Goal: Find specific page/section: Find specific page/section

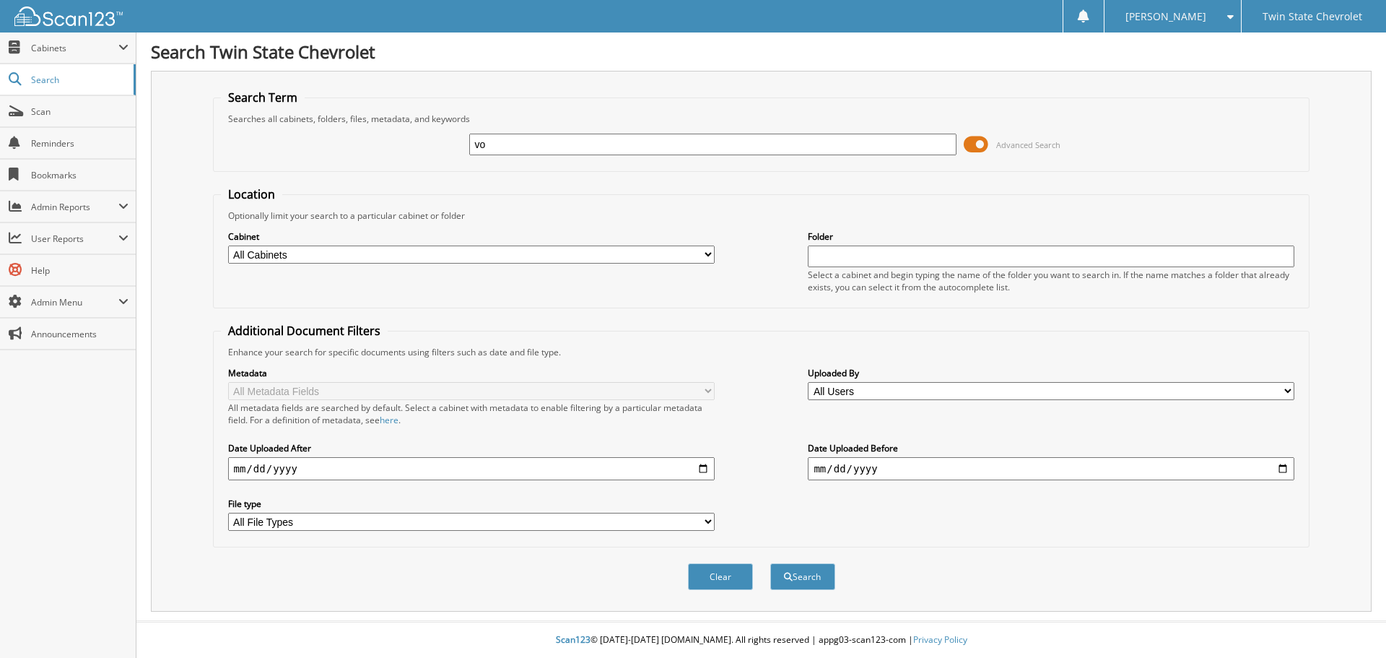
type input "voided"
drag, startPoint x: 838, startPoint y: 573, endPoint x: 825, endPoint y: 580, distance: 14.9
click at [837, 576] on div "Clear Search" at bounding box center [761, 576] width 1097 height 58
click at [822, 581] on button "Search" at bounding box center [802, 576] width 65 height 27
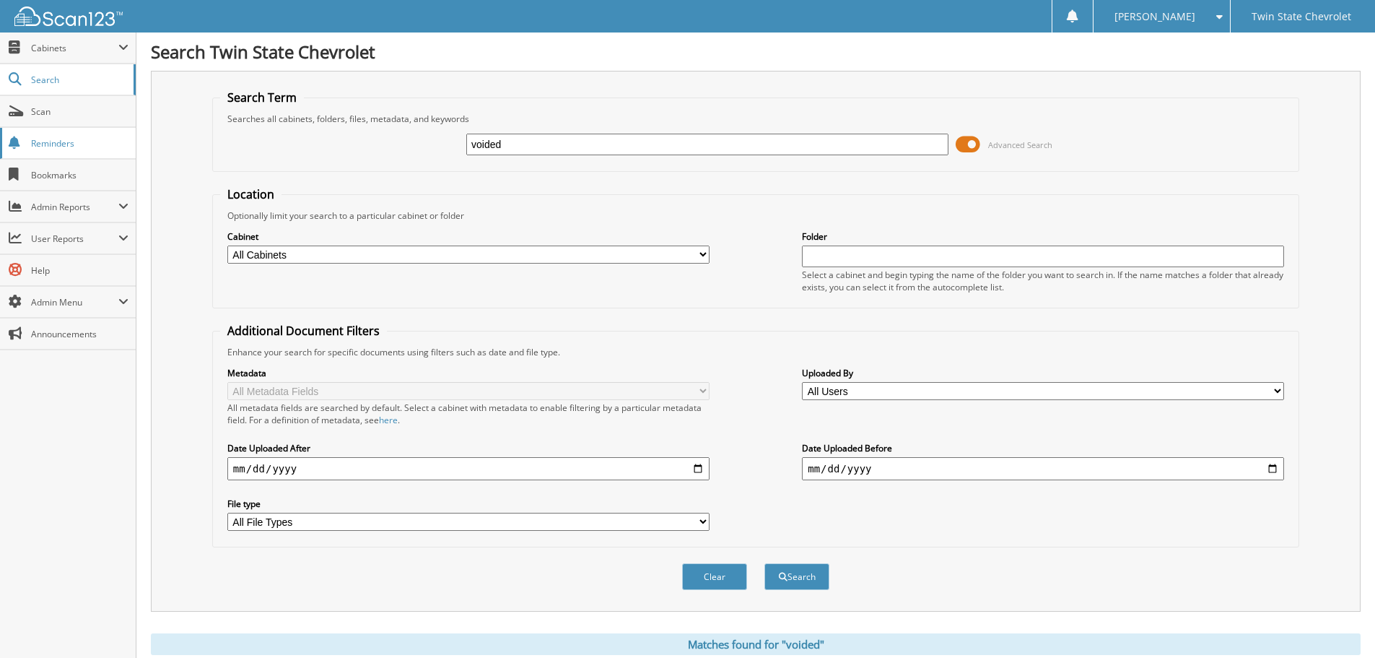
drag, startPoint x: 658, startPoint y: 144, endPoint x: 48, endPoint y: 135, distance: 610.0
type input "[PERSON_NAME]"
click at [764, 563] on button "Search" at bounding box center [796, 576] width 65 height 27
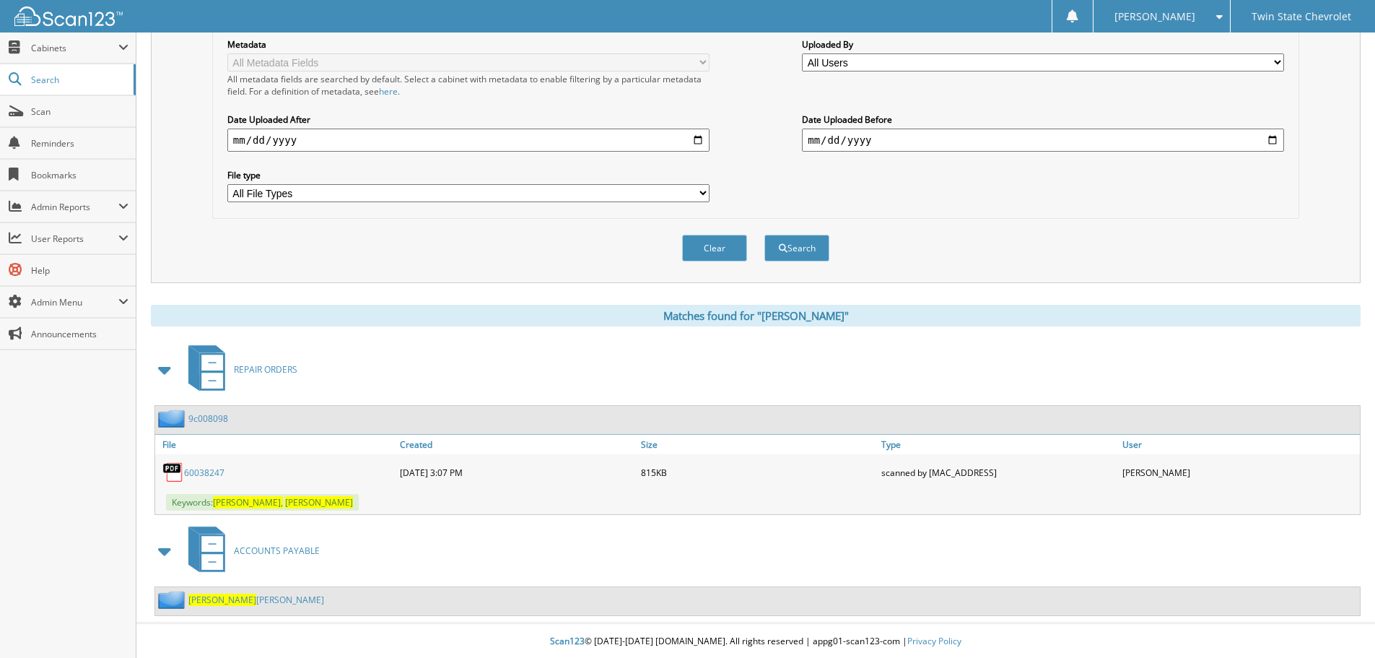
scroll to position [331, 0]
click at [244, 598] on link "ANTHONY JOHNSON" at bounding box center [256, 598] width 136 height 12
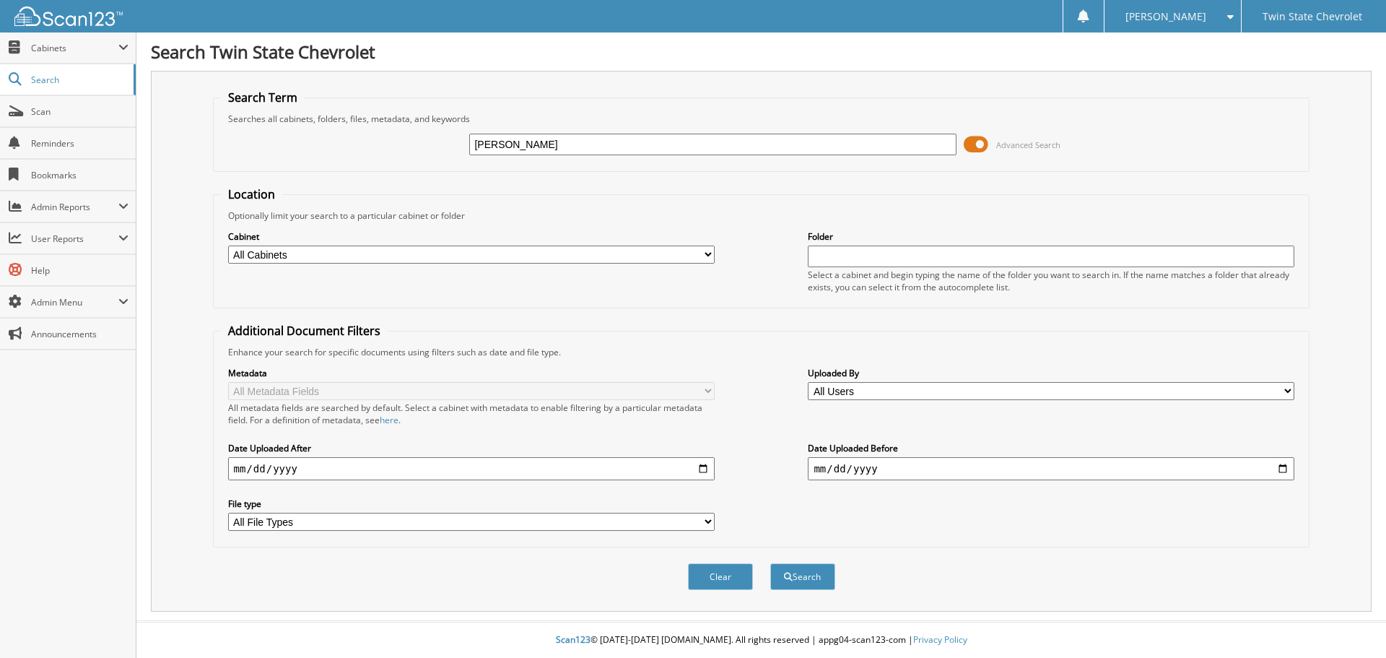
type input "anthony johnson"
click at [770, 563] on button "Search" at bounding box center [802, 576] width 65 height 27
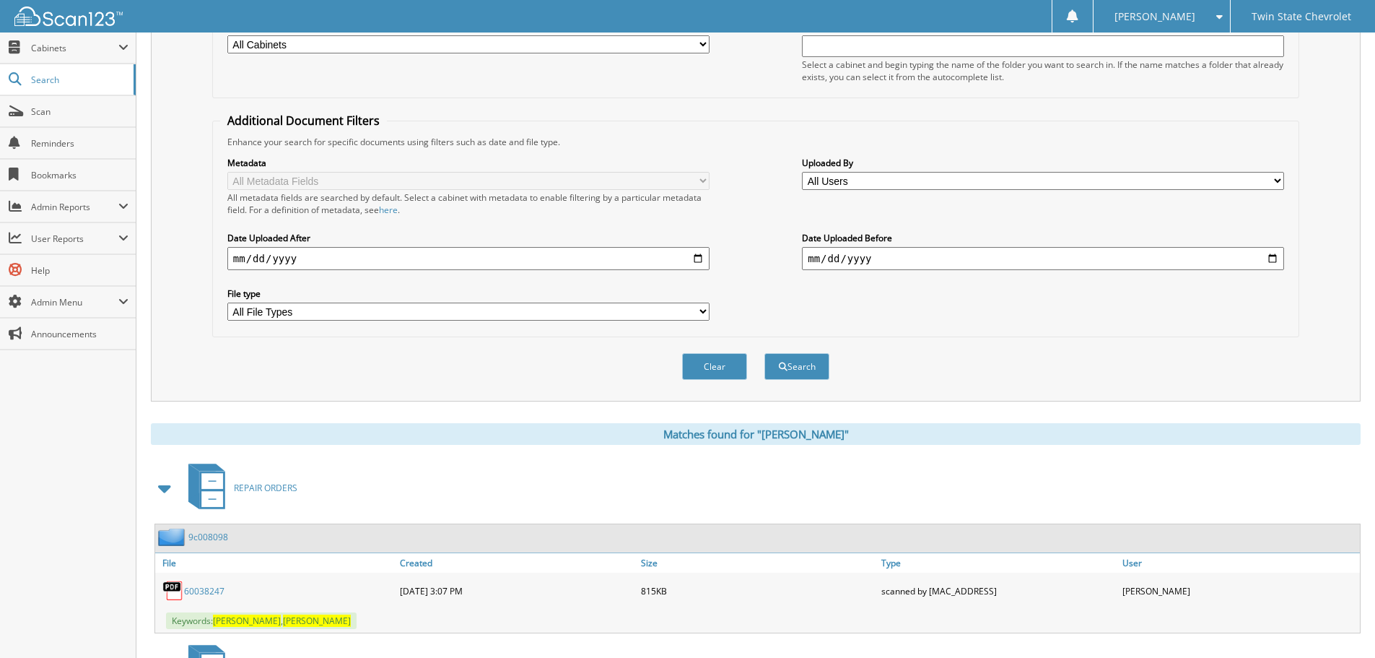
scroll to position [331, 0]
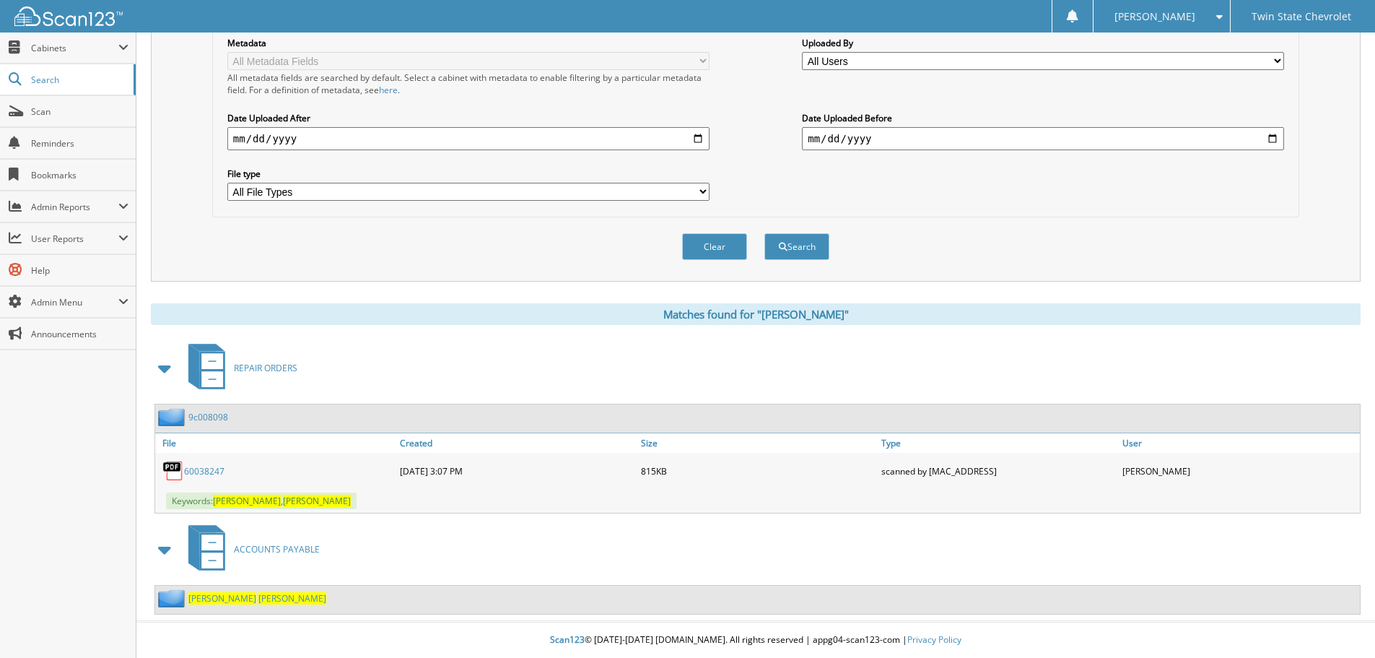
click at [170, 544] on span at bounding box center [165, 549] width 20 height 26
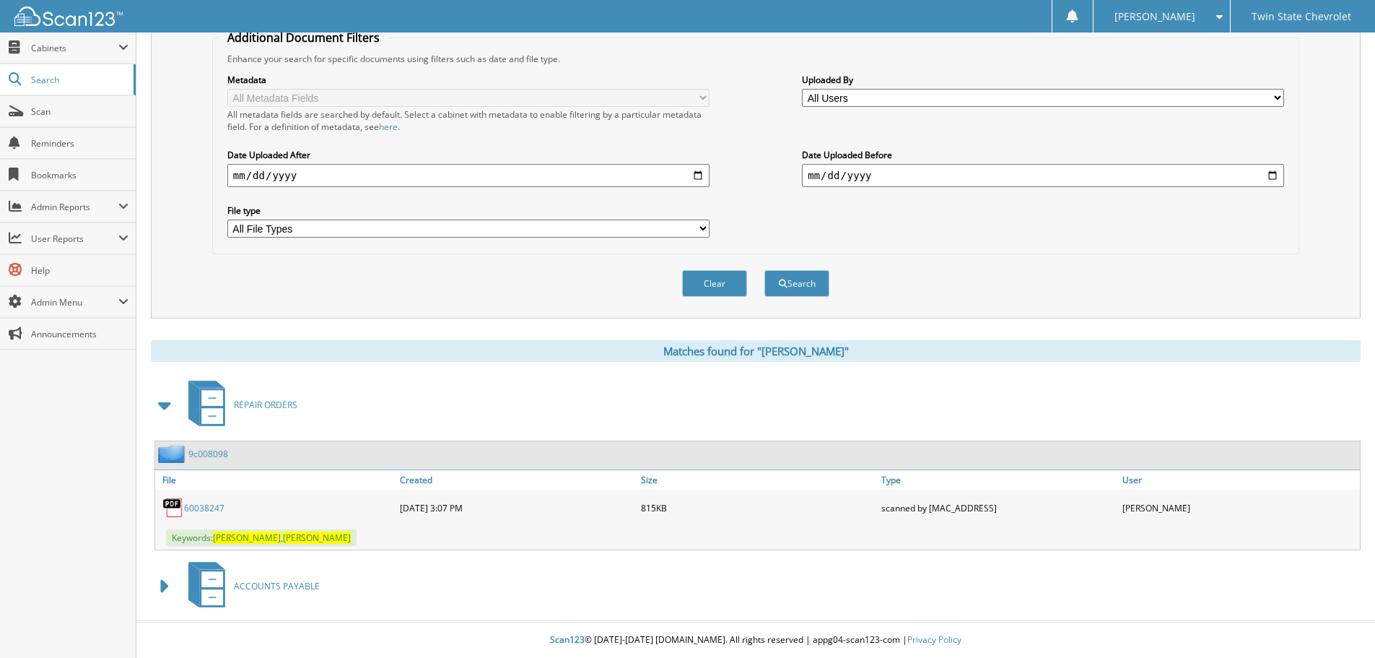
scroll to position [294, 0]
click at [175, 583] on span at bounding box center [165, 586] width 20 height 26
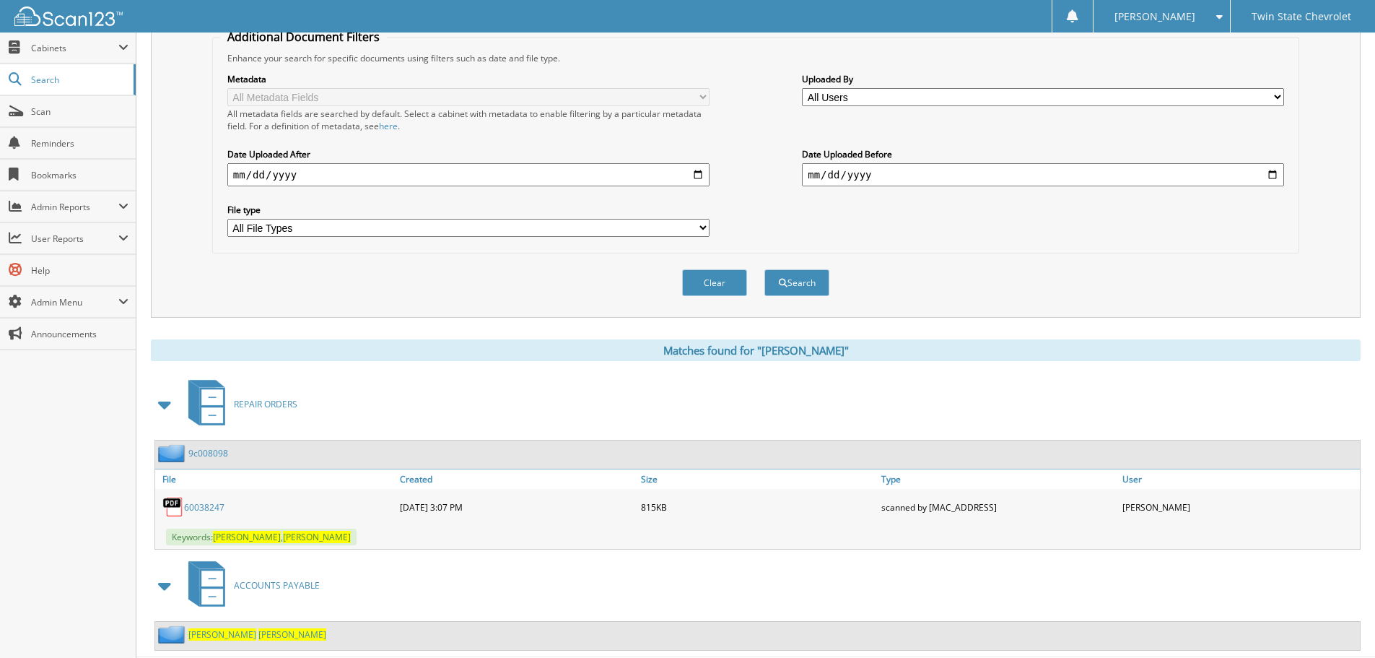
scroll to position [331, 0]
